Goal: Transaction & Acquisition: Purchase product/service

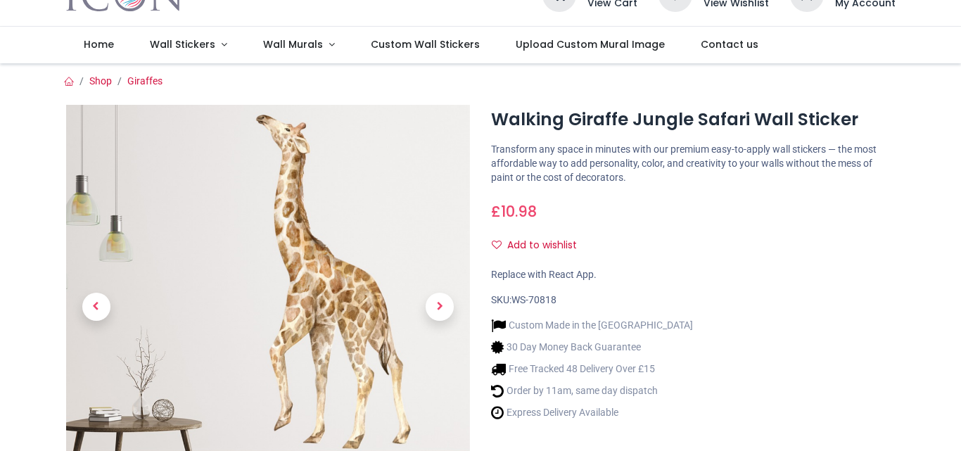
scroll to position [70, 0]
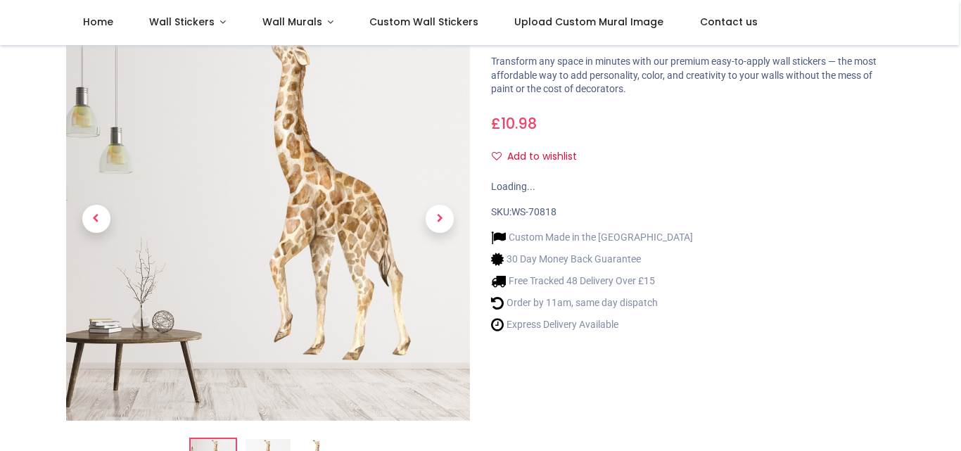
scroll to position [141, 0]
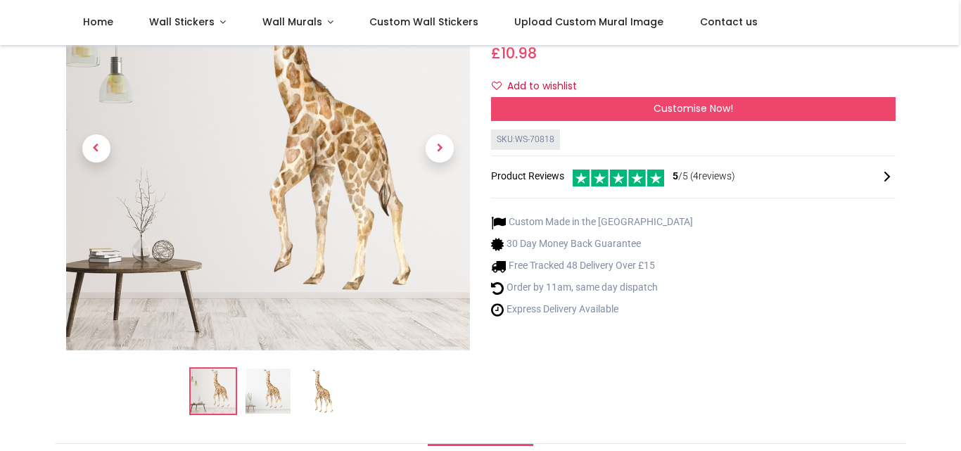
click at [267, 389] on img at bounding box center [267, 391] width 45 height 45
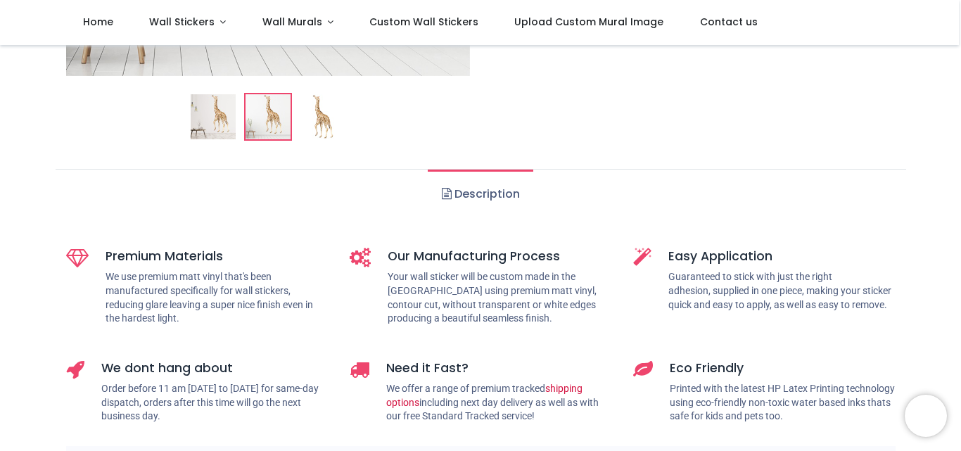
scroll to position [445, 0]
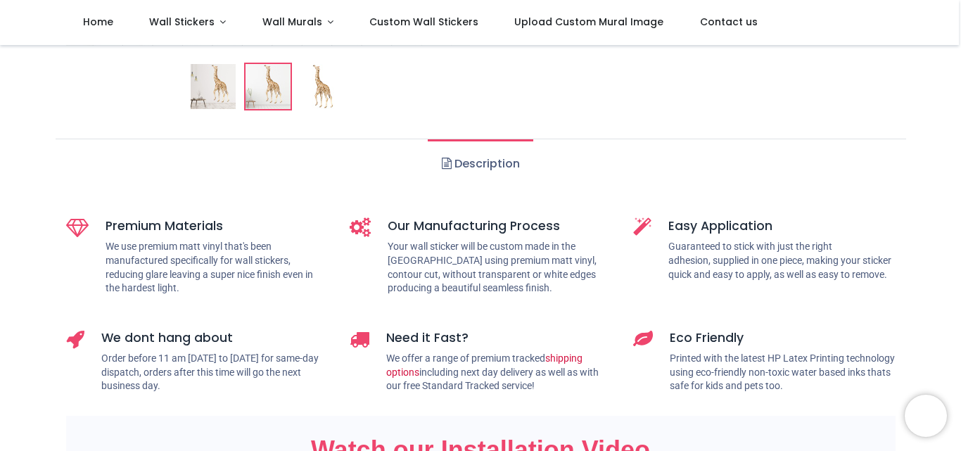
click at [496, 161] on link "Description" at bounding box center [480, 163] width 105 height 49
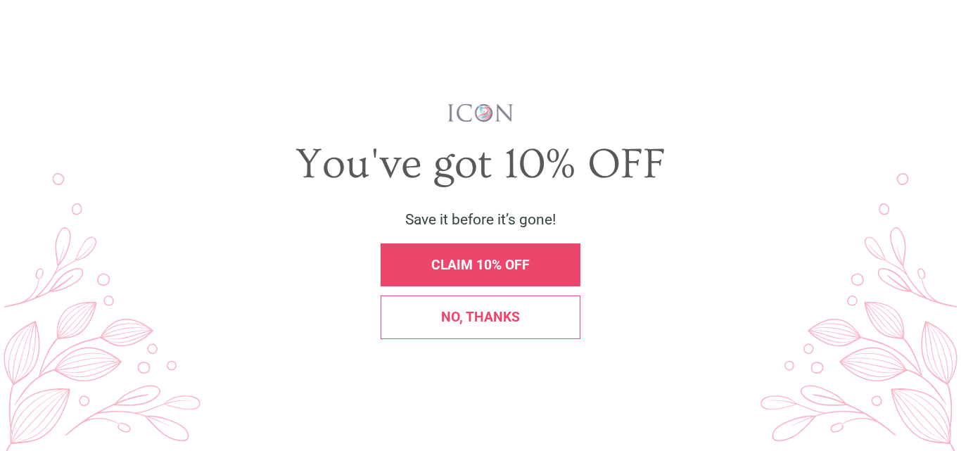
scroll to position [0, 0]
click at [940, 32] on span "X" at bounding box center [939, 31] width 13 height 18
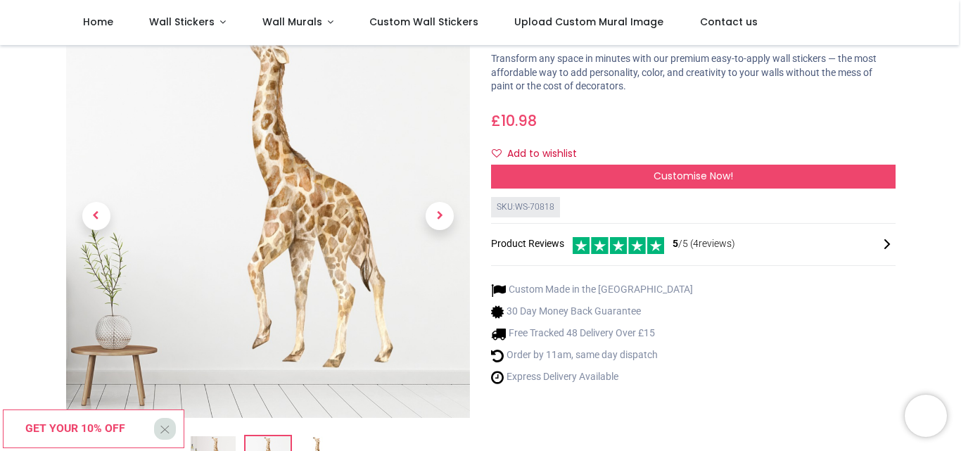
scroll to position [94, 0]
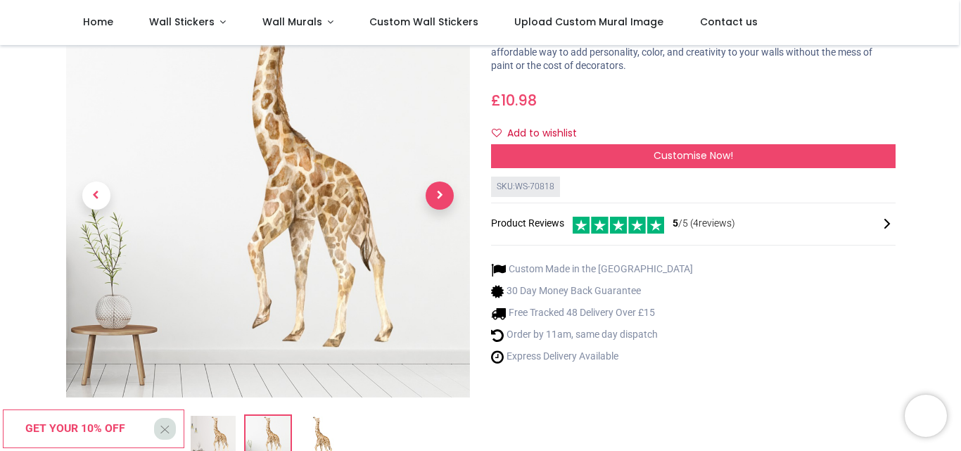
click at [437, 201] on span "Next" at bounding box center [440, 195] width 28 height 28
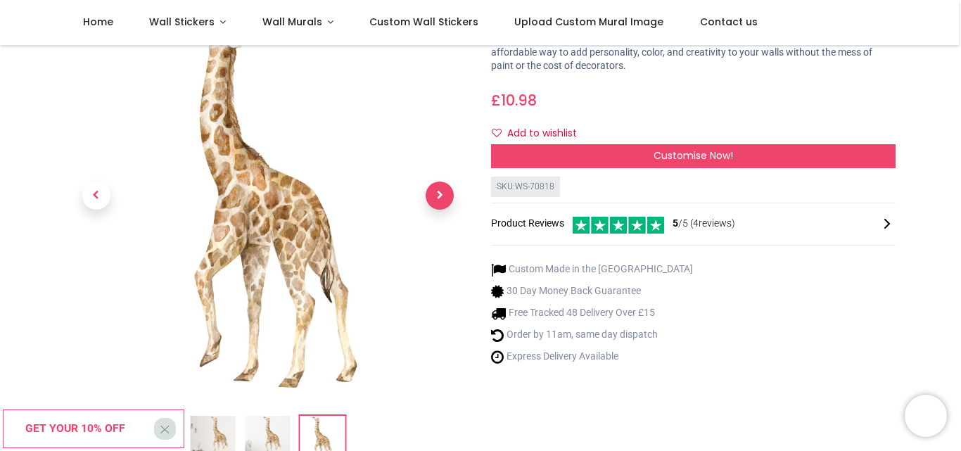
click at [439, 203] on span "Next" at bounding box center [440, 195] width 28 height 28
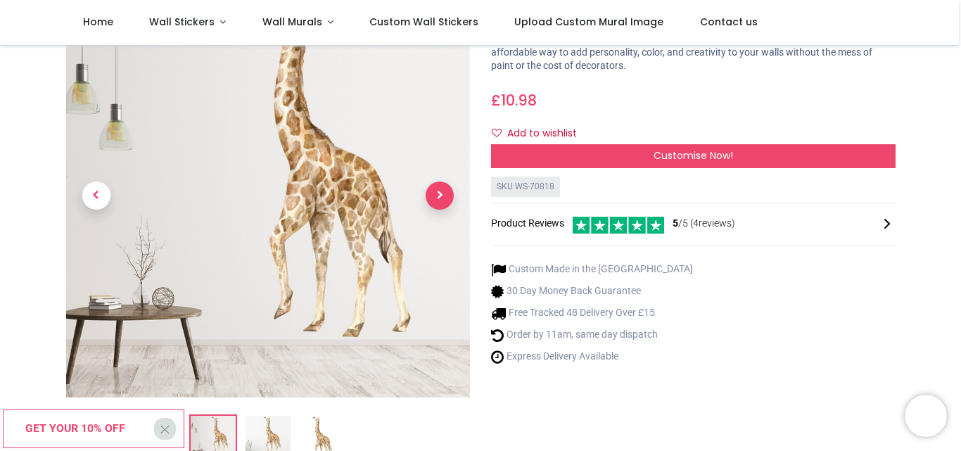
click at [440, 204] on span "Next" at bounding box center [440, 195] width 28 height 28
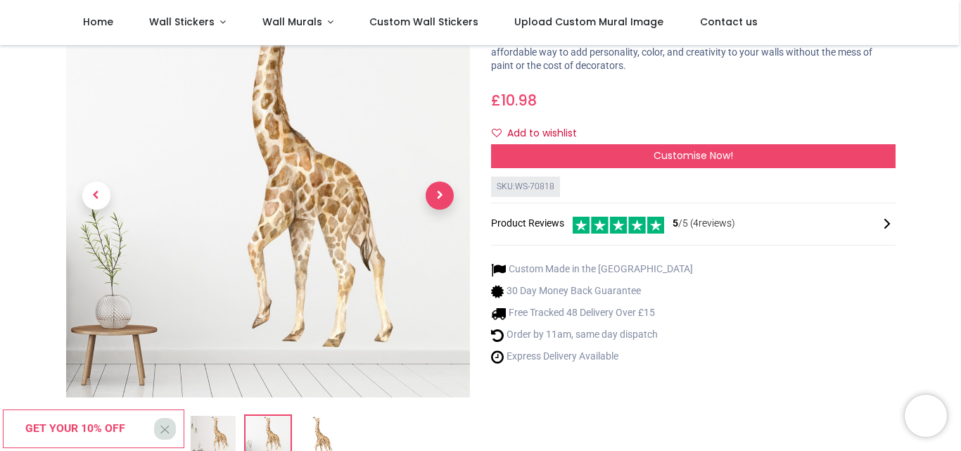
click at [440, 204] on span "Next" at bounding box center [440, 195] width 28 height 28
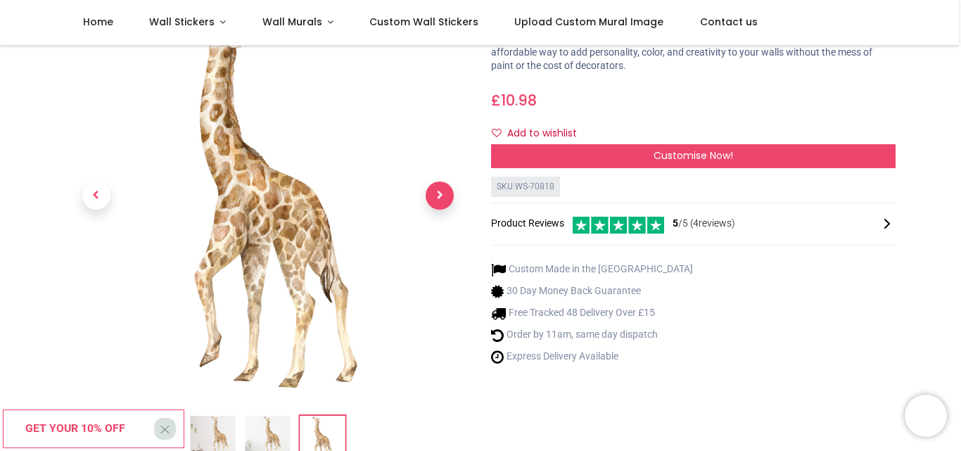
click at [440, 204] on span "Next" at bounding box center [440, 195] width 28 height 28
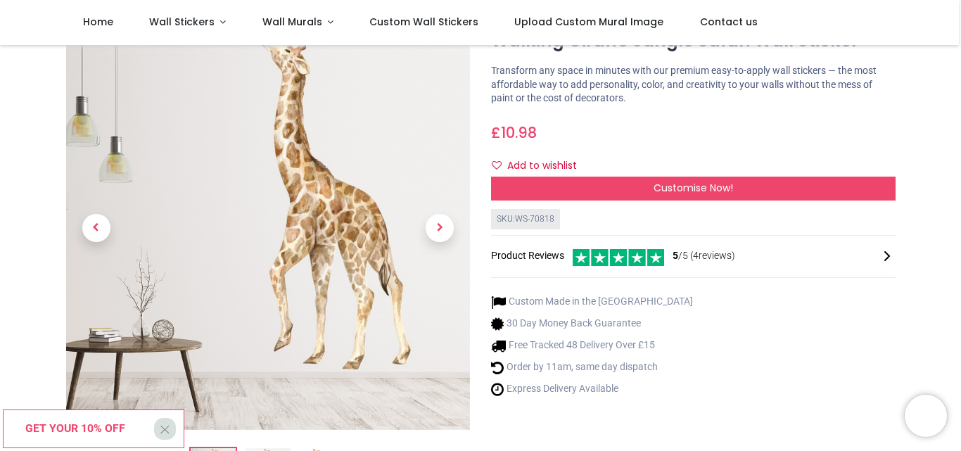
scroll to position [0, 0]
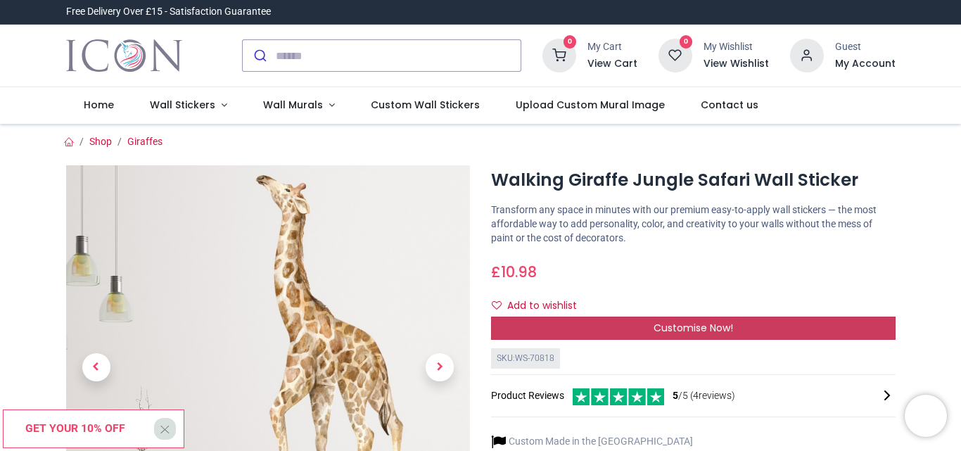
click at [714, 334] on span "Customise Now!" at bounding box center [692, 328] width 79 height 14
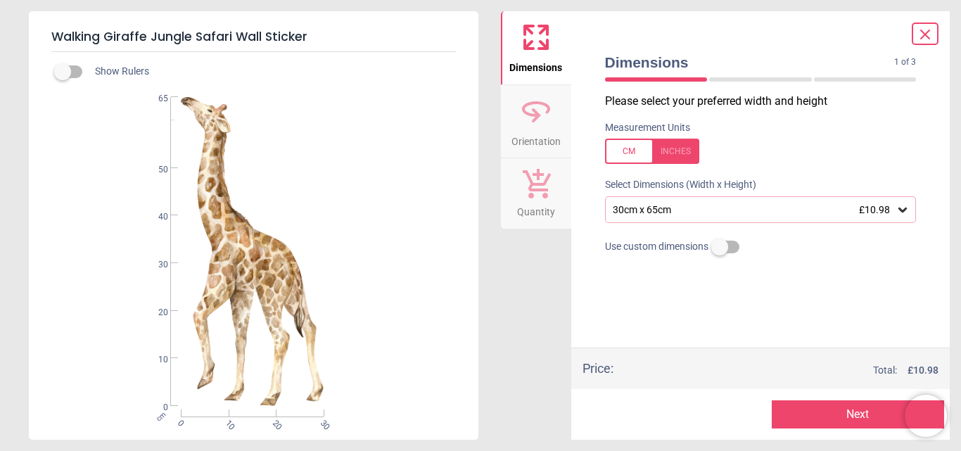
click at [905, 211] on icon at bounding box center [902, 209] width 8 height 5
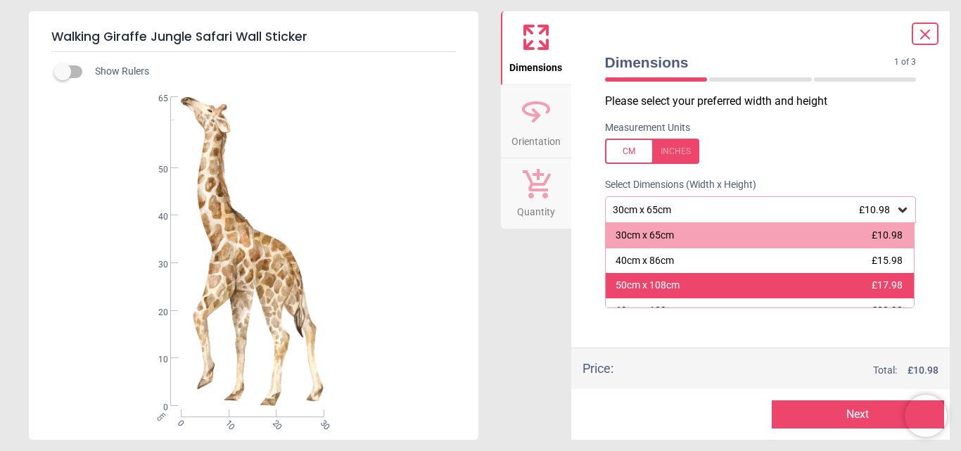
click at [678, 282] on div "50cm x 108cm £17.98" at bounding box center [760, 285] width 309 height 25
